Goal: Information Seeking & Learning: Learn about a topic

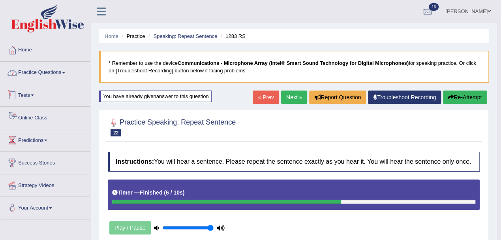
click at [30, 70] on link "Practice Questions" at bounding box center [45, 72] width 90 height 20
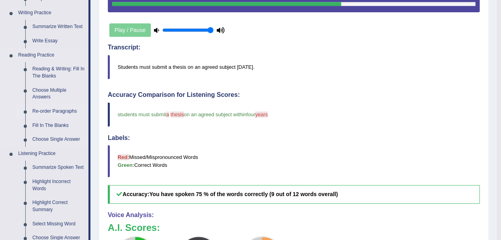
scroll to position [211, 0]
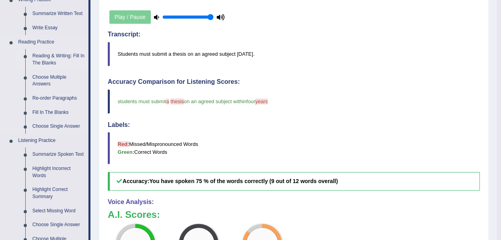
click at [51, 58] on link "Reading & Writing: Fill In The Blanks" at bounding box center [59, 59] width 60 height 21
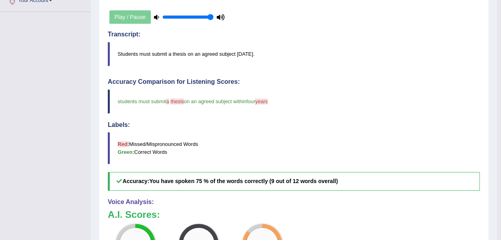
scroll to position [122, 0]
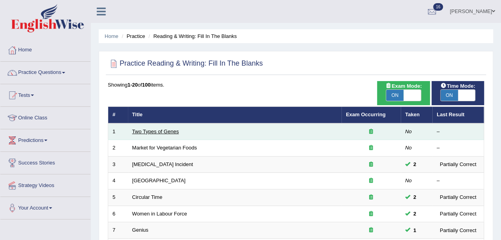
click at [165, 132] on link "Two Types of Genes" at bounding box center [155, 131] width 47 height 6
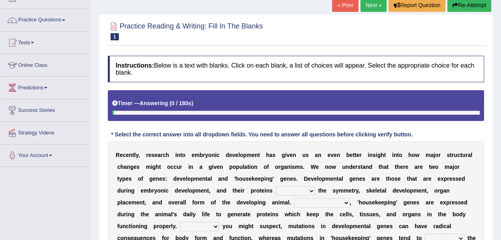
scroll to position [105, 0]
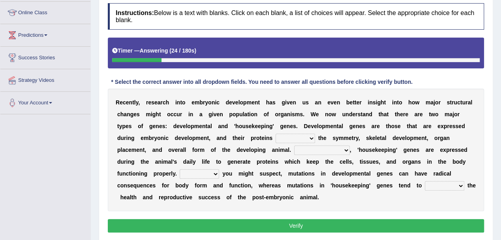
click at [297, 136] on select "push control hold elevate" at bounding box center [296, 138] width 40 height 9
select select "hold"
click at [276, 134] on select "push control hold elevate" at bounding box center [296, 138] width 40 height 9
click at [303, 138] on select "push control hold elevate" at bounding box center [296, 138] width 40 height 9
click at [276, 134] on select "push control hold elevate" at bounding box center [296, 138] width 40 height 9
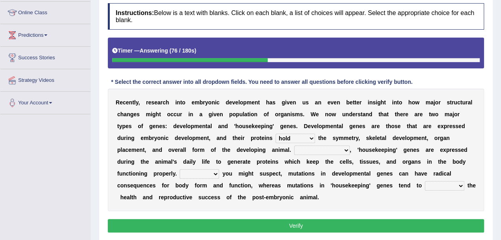
click at [325, 147] on select "Correspondingly Inclusively Conversely In contrast" at bounding box center [322, 149] width 56 height 9
click at [294, 145] on select "Correspondingly Inclusively Conversely In contrast" at bounding box center [322, 149] width 56 height 9
click at [339, 149] on select "Correspondingly Inclusively Conversely In contrast" at bounding box center [322, 149] width 56 height 9
click at [294, 145] on select "Correspondingly Inclusively Conversely In contrast" at bounding box center [322, 149] width 56 height 9
click at [338, 149] on select "Correspondingly Inclusively Conversely In contrast" at bounding box center [322, 149] width 56 height 9
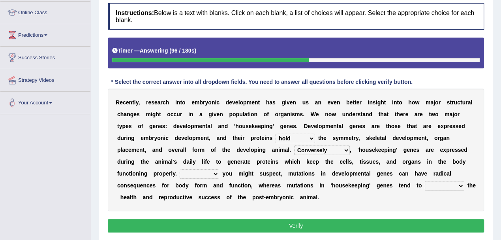
select select "In contrast"
click at [294, 145] on select "Correspondingly Inclusively Conversely In contrast" at bounding box center [322, 149] width 56 height 9
click at [335, 149] on select "Correspondingly Inclusively Conversely In contrast" at bounding box center [322, 149] width 56 height 9
click at [294, 145] on select "Correspondingly Inclusively Conversely In contrast" at bounding box center [322, 149] width 56 height 9
click at [201, 171] on select "For As With Within" at bounding box center [200, 173] width 40 height 9
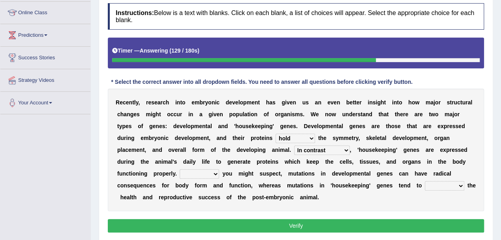
select select "As"
click at [180, 169] on select "For As With Within" at bounding box center [200, 173] width 40 height 9
click at [437, 184] on select "affect effect interrupt defect" at bounding box center [445, 185] width 40 height 9
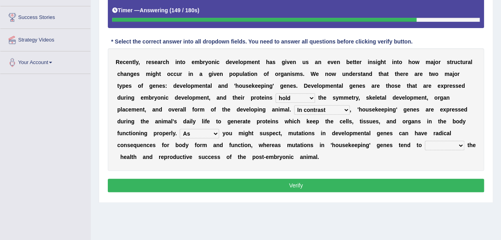
scroll to position [158, 0]
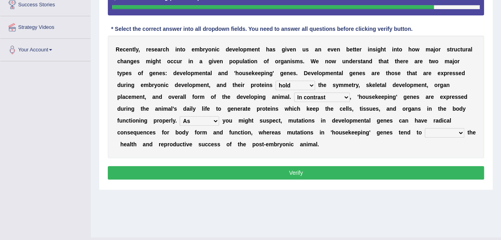
click at [436, 129] on select "affect effect interrupt defect" at bounding box center [445, 132] width 40 height 9
select select "effect"
click at [425, 128] on select "affect effect interrupt defect" at bounding box center [445, 132] width 40 height 9
click at [352, 171] on button "Verify" at bounding box center [296, 172] width 377 height 13
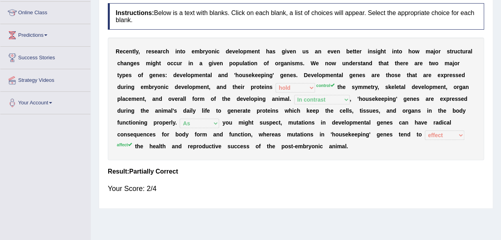
scroll to position [0, 0]
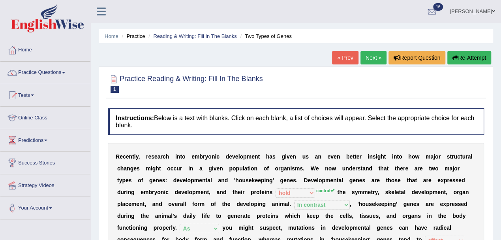
click at [369, 60] on link "Next »" at bounding box center [374, 57] width 26 height 13
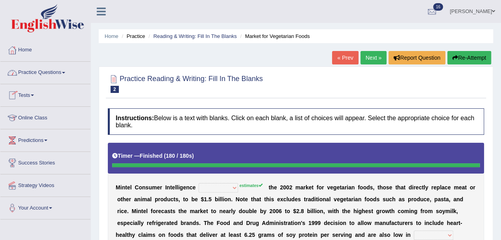
click at [35, 71] on link "Practice Questions" at bounding box center [45, 72] width 90 height 20
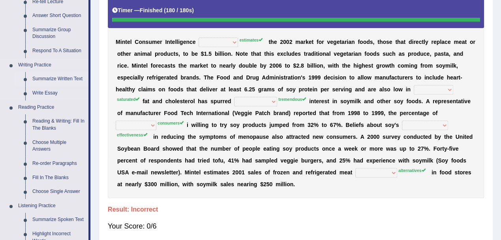
scroll to position [158, 0]
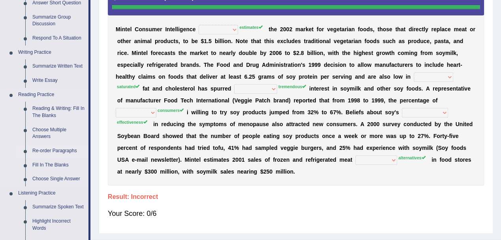
click at [48, 152] on link "Re-order Paragraphs" at bounding box center [59, 151] width 60 height 14
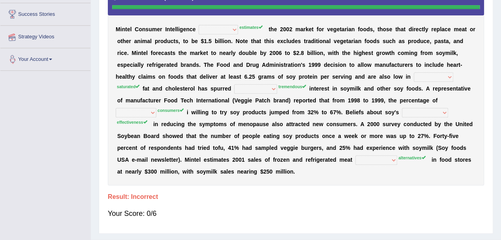
scroll to position [176, 0]
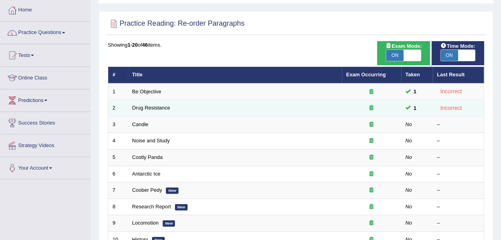
scroll to position [53, 0]
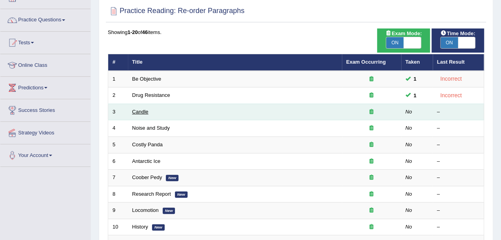
click at [146, 110] on link "Candle" at bounding box center [140, 112] width 16 height 6
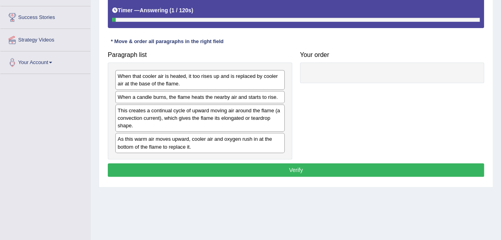
scroll to position [158, 0]
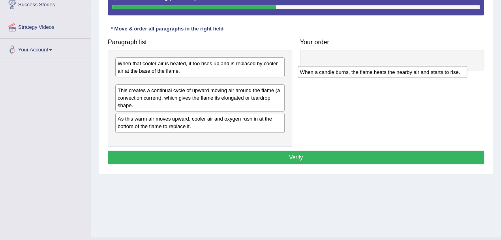
drag, startPoint x: 200, startPoint y: 83, endPoint x: 382, endPoint y: 71, distance: 182.9
click at [382, 71] on div "When a candle burns, the flame heats the nearby air and starts to rise." at bounding box center [382, 72] width 169 height 12
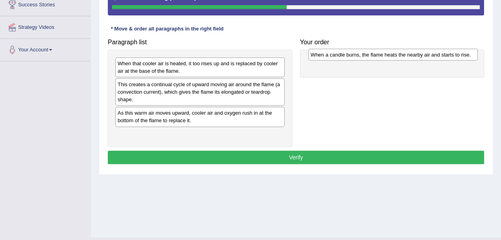
drag, startPoint x: 157, startPoint y: 85, endPoint x: 350, endPoint y: 55, distance: 195.4
click at [350, 55] on div "When a candle burns, the flame heats the nearby air and starts to rise." at bounding box center [393, 55] width 169 height 12
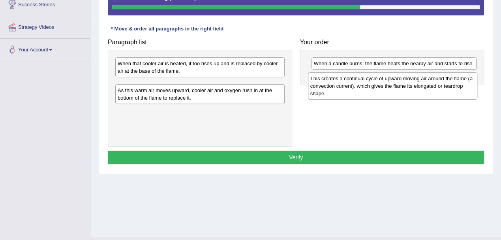
drag, startPoint x: 228, startPoint y: 90, endPoint x: 421, endPoint y: 85, distance: 192.9
click at [421, 85] on div "This creates a continual cycle of upward moving air around the flame (a convect…" at bounding box center [392, 85] width 169 height 27
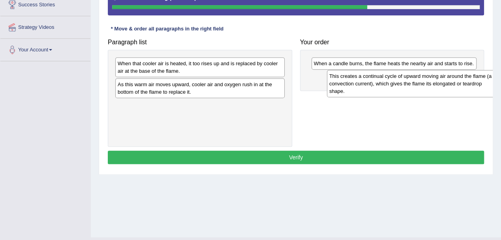
drag, startPoint x: 202, startPoint y: 91, endPoint x: 412, endPoint y: 84, distance: 209.9
click at [412, 84] on div "This creates a continual cycle of upward moving air around the flame (a convect…" at bounding box center [411, 83] width 169 height 27
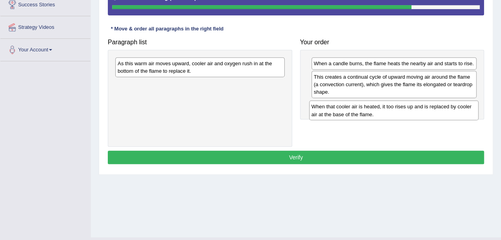
drag, startPoint x: 201, startPoint y: 69, endPoint x: 395, endPoint y: 112, distance: 198.8
click at [395, 112] on div "When that cooler air is heated, it too rises up and is replaced by cooler air a…" at bounding box center [393, 110] width 169 height 20
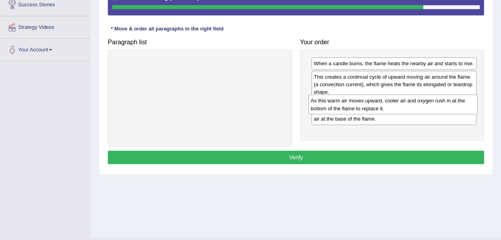
drag, startPoint x: 214, startPoint y: 64, endPoint x: 407, endPoint y: 101, distance: 196.8
click at [407, 101] on div "As this warm air moves upward, cooler air and oxygen rush in at the bottom of t…" at bounding box center [393, 104] width 169 height 20
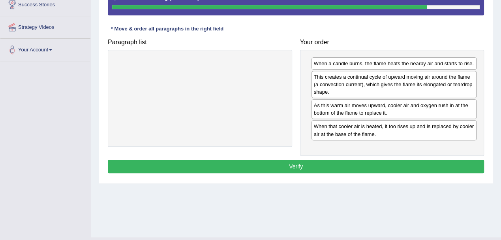
click at [317, 163] on button "Verify" at bounding box center [296, 166] width 377 height 13
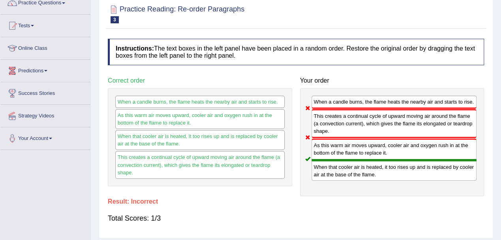
scroll to position [0, 0]
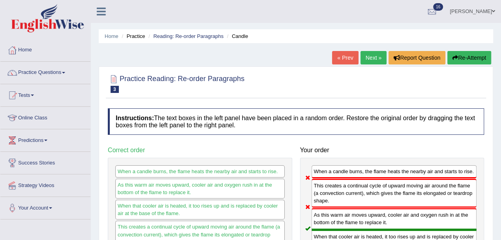
click at [374, 59] on link "Next »" at bounding box center [374, 57] width 26 height 13
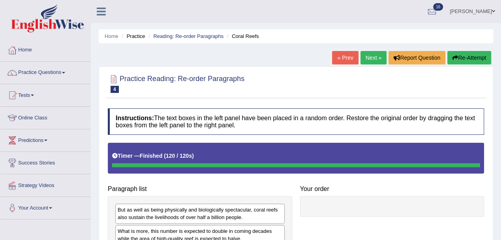
click at [458, 56] on button "Re-Attempt" at bounding box center [470, 57] width 44 height 13
click at [468, 58] on button "Re-Attempt" at bounding box center [470, 57] width 44 height 13
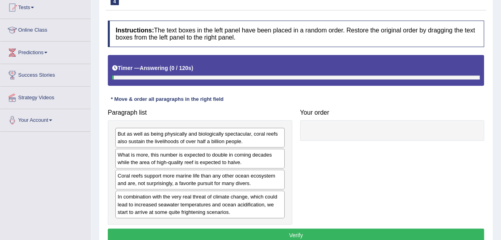
scroll to position [105, 0]
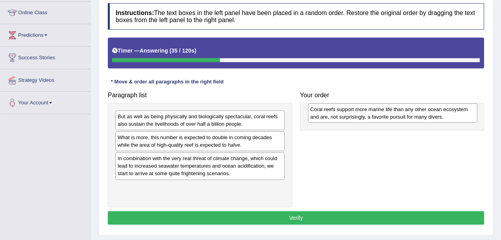
drag, startPoint x: 184, startPoint y: 161, endPoint x: 377, endPoint y: 113, distance: 198.8
click at [377, 113] on div "Coral reefs support more marine life than any other ocean ecosystem and are, no…" at bounding box center [392, 113] width 169 height 20
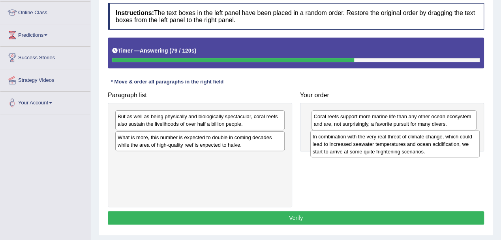
drag, startPoint x: 191, startPoint y: 164, endPoint x: 386, endPoint y: 143, distance: 196.4
click at [386, 143] on div "In combination with the very real threat of climate change, which could lead to…" at bounding box center [395, 143] width 169 height 27
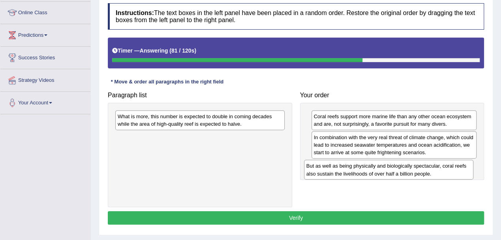
drag, startPoint x: 224, startPoint y: 115, endPoint x: 412, endPoint y: 165, distance: 195.3
click at [412, 165] on div "But as well as being physically and biologically spectacular, coral reefs also …" at bounding box center [388, 170] width 169 height 20
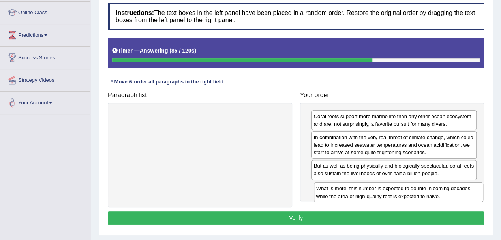
drag, startPoint x: 195, startPoint y: 120, endPoint x: 393, endPoint y: 192, distance: 210.7
click at [393, 193] on div "What is more, this number is expected to double in coming decades while the are…" at bounding box center [398, 192] width 169 height 20
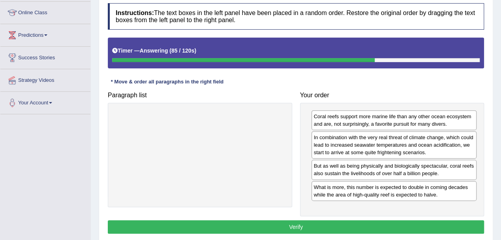
click at [336, 220] on button "Verify" at bounding box center [296, 226] width 377 height 13
